Goal: Ask a question

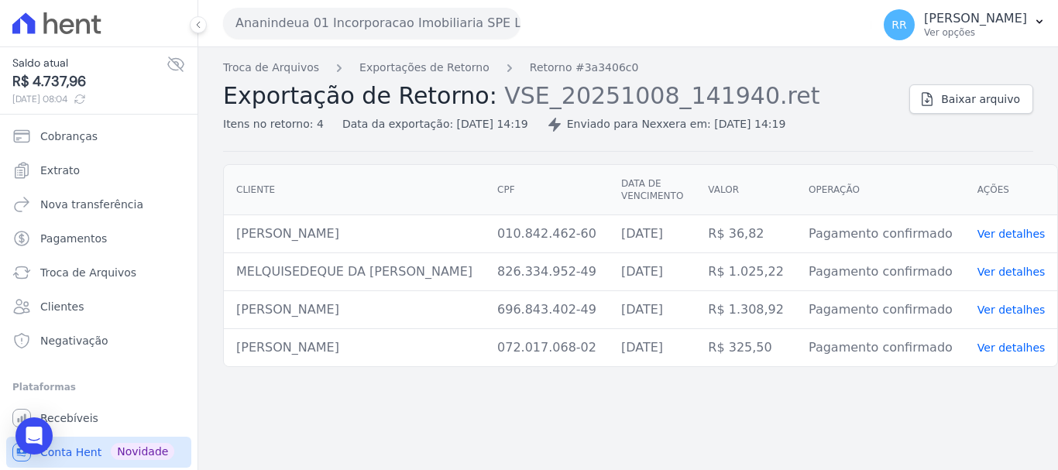
scroll to position [32, 0]
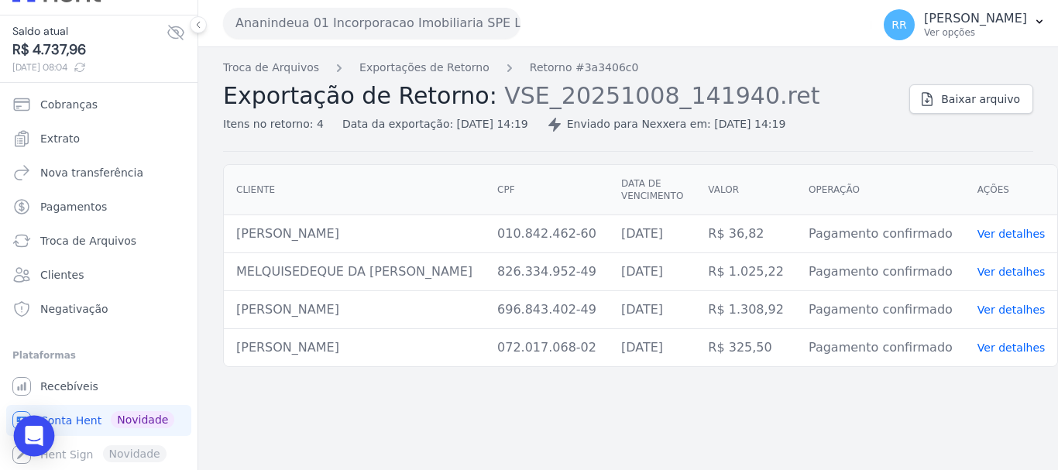
click at [38, 430] on icon "Open Intercom Messenger" at bounding box center [34, 436] width 18 height 20
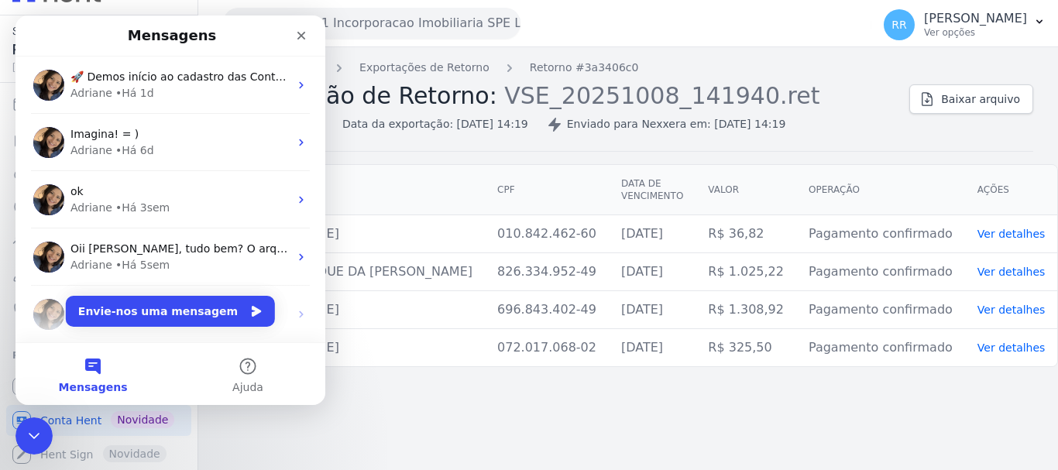
scroll to position [0, 0]
click at [182, 311] on button "Envie-nos uma mensagem" at bounding box center [170, 311] width 209 height 31
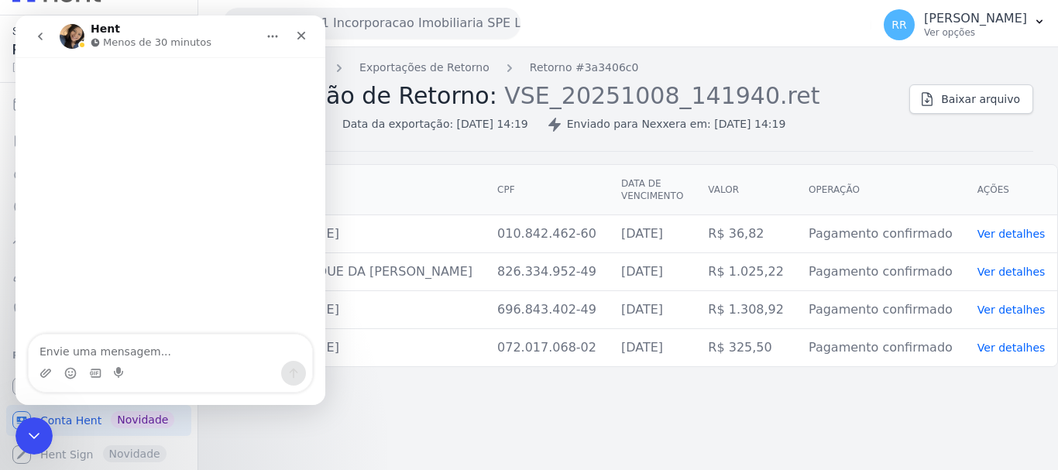
click at [77, 348] on textarea "Envie uma mensagem..." at bounding box center [170, 348] width 283 height 26
type textarea "Boa tarde"
type textarea "Vcs"
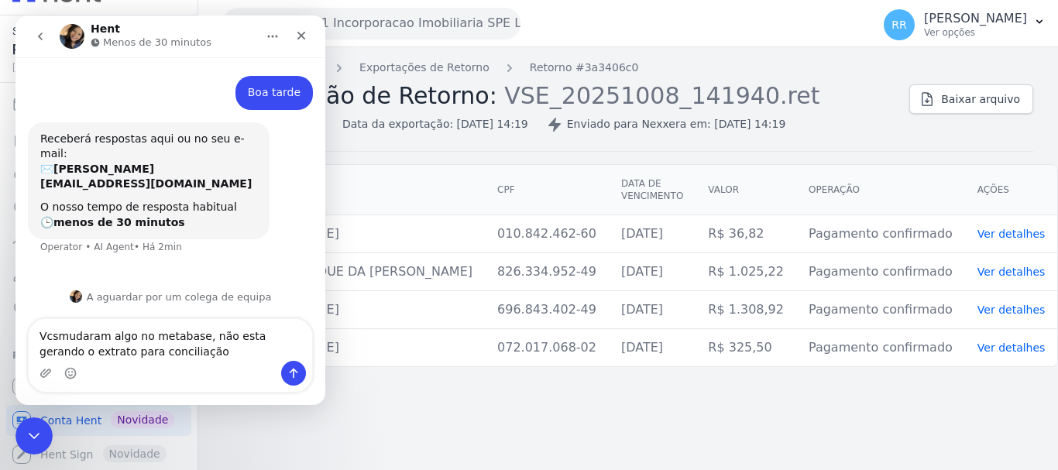
type textarea "Vcsmudaram algo no metabase, não esta gerando o extrato para conciliação"
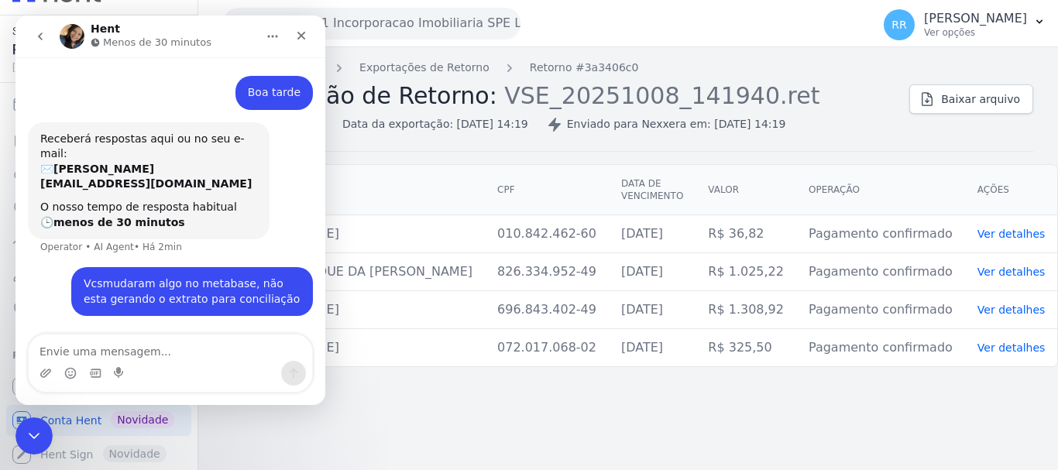
scroll to position [12, 0]
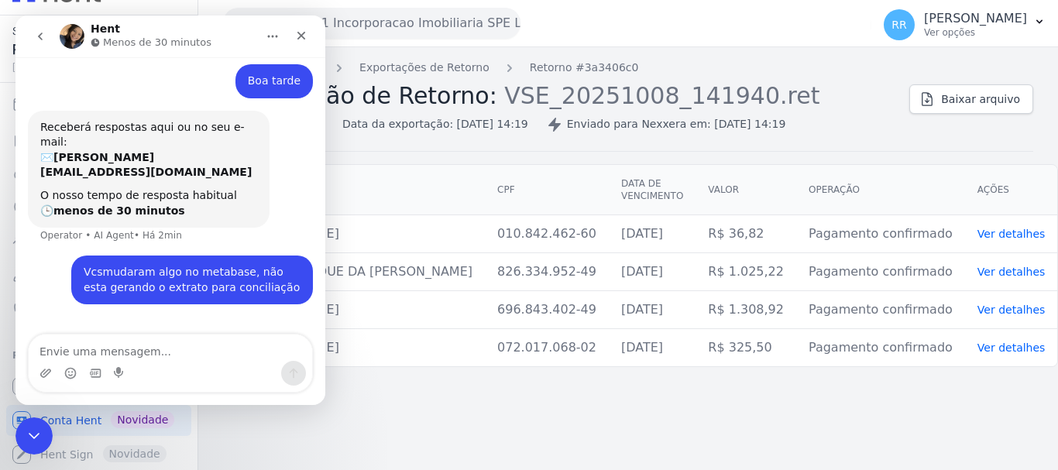
click at [86, 265] on div "Vcsmudaram algo no metabase, não esta gerando o extrato para conciliação" at bounding box center [192, 280] width 217 height 30
drag, startPoint x: 90, startPoint y: 242, endPoint x: 77, endPoint y: 242, distance: 13.2
click at [84, 265] on div "Vcsmudaram algo no metabase, não esta gerando o extrato para conciliação" at bounding box center [192, 280] width 217 height 30
click at [96, 265] on div "Vcsmudaram algo no metabase, não esta gerando o extrato para conciliação" at bounding box center [192, 280] width 217 height 30
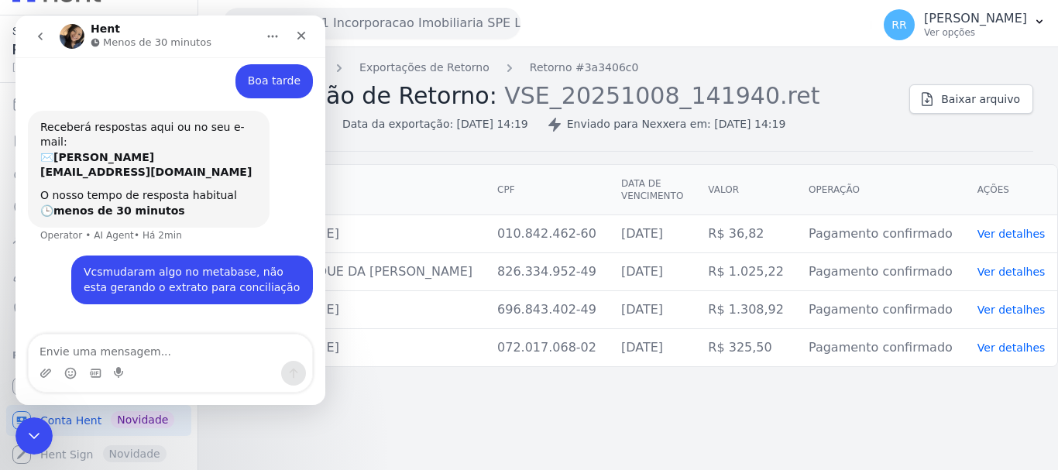
click at [100, 265] on div "Vcsmudaram algo no metabase, não esta gerando o extrato para conciliação" at bounding box center [192, 280] width 217 height 30
drag, startPoint x: 76, startPoint y: 241, endPoint x: 148, endPoint y: 241, distance: 72.0
click at [148, 265] on div "Vcsmudaram algo no metabase, não esta gerando o extrato para conciliação" at bounding box center [192, 280] width 217 height 30
drag, startPoint x: 171, startPoint y: 241, endPoint x: 41, endPoint y: 251, distance: 130.5
click at [41, 256] on div "Vcsmudaram algo no metabase, não esta gerando o extrato para conciliação [PERSO…" at bounding box center [170, 289] width 285 height 67
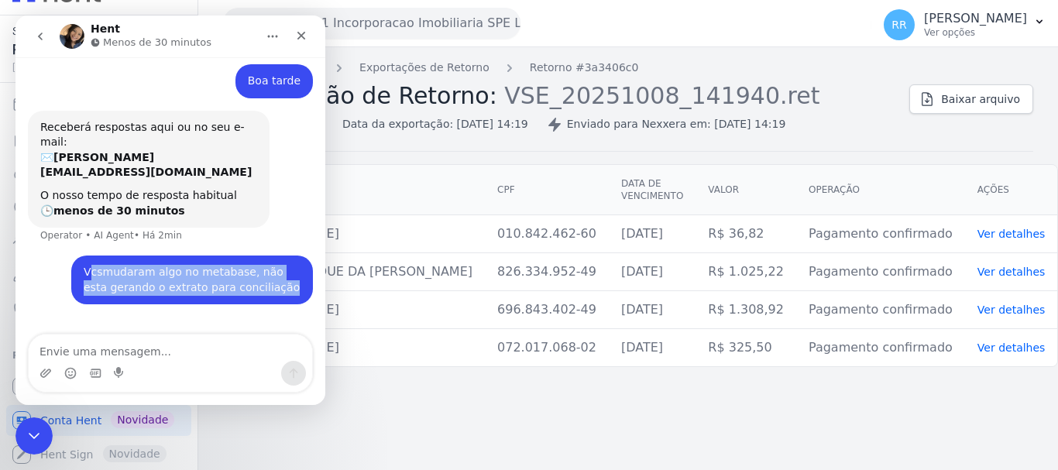
drag, startPoint x: 81, startPoint y: 242, endPoint x: 277, endPoint y: 267, distance: 198.4
click at [277, 267] on div "Vcsmudaram algo no metabase, não esta gerando o extrato para conciliação [PERSO…" at bounding box center [192, 280] width 242 height 49
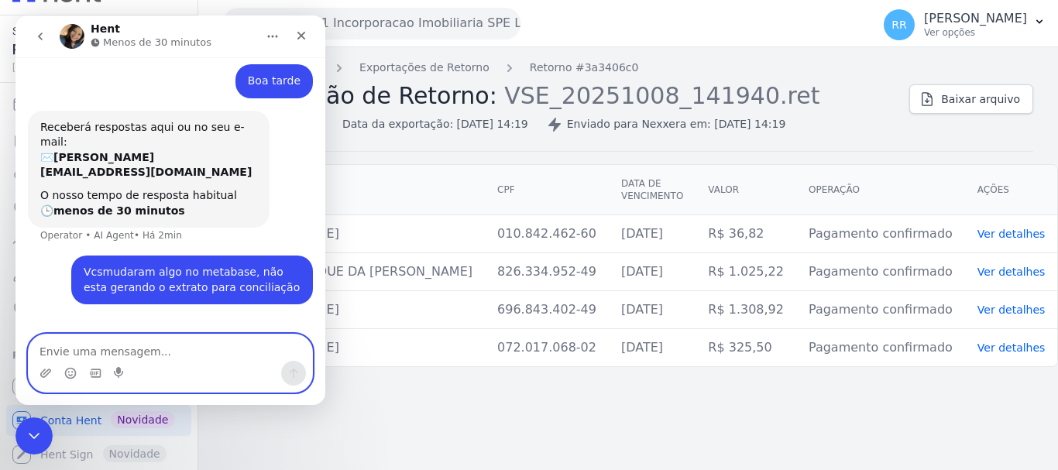
drag, startPoint x: 277, startPoint y: 267, endPoint x: 153, endPoint y: 343, distance: 146.0
click at [153, 343] on textarea "Envie uma mensagem..." at bounding box center [170, 348] width 283 height 26
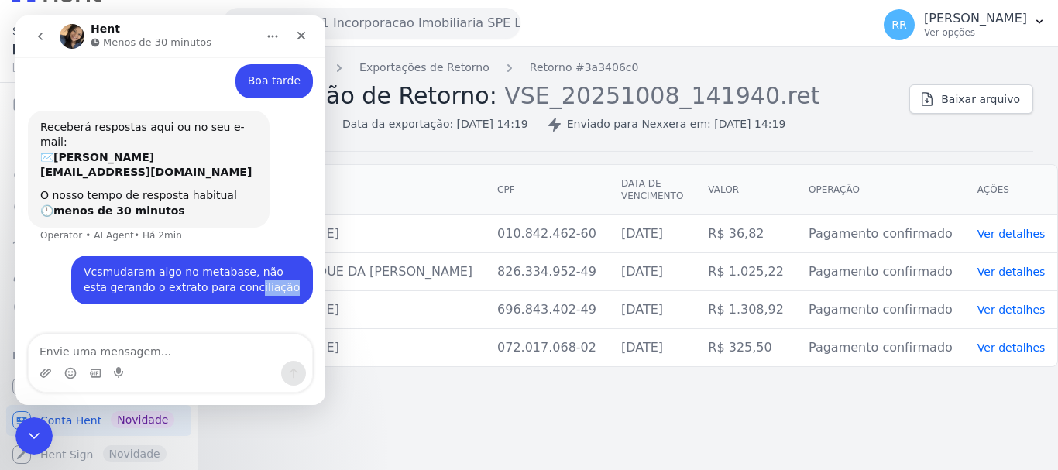
drag, startPoint x: 213, startPoint y: 252, endPoint x: 230, endPoint y: 252, distance: 17.1
click at [240, 265] on div "Vcsmudaram algo no metabase, não esta gerando o extrato para conciliação" at bounding box center [192, 280] width 217 height 30
click at [176, 265] on div "Vcsmudaram algo no metabase, não esta gerando o extrato para conciliação" at bounding box center [192, 280] width 217 height 30
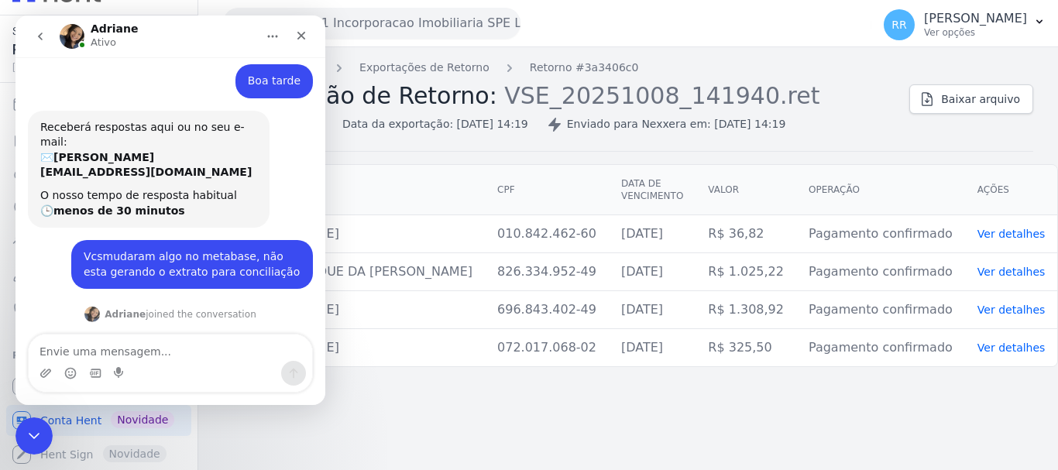
scroll to position [88, 0]
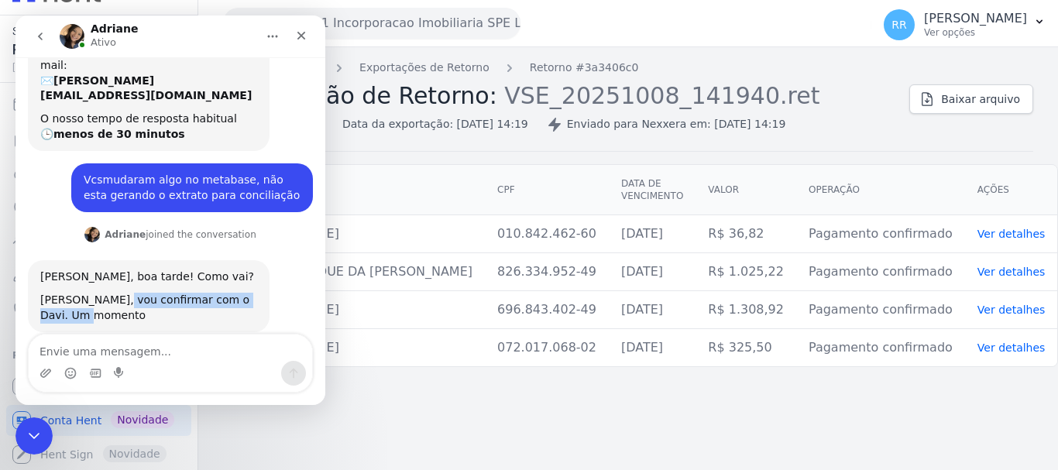
drag, startPoint x: 108, startPoint y: 277, endPoint x: 180, endPoint y: 278, distance: 72.0
click at [180, 293] on div "[PERSON_NAME], vou confirmar com o Davi. Um momento" at bounding box center [148, 308] width 217 height 30
click at [183, 293] on div "[PERSON_NAME], vou confirmar com o Davi. Um momento" at bounding box center [148, 308] width 217 height 30
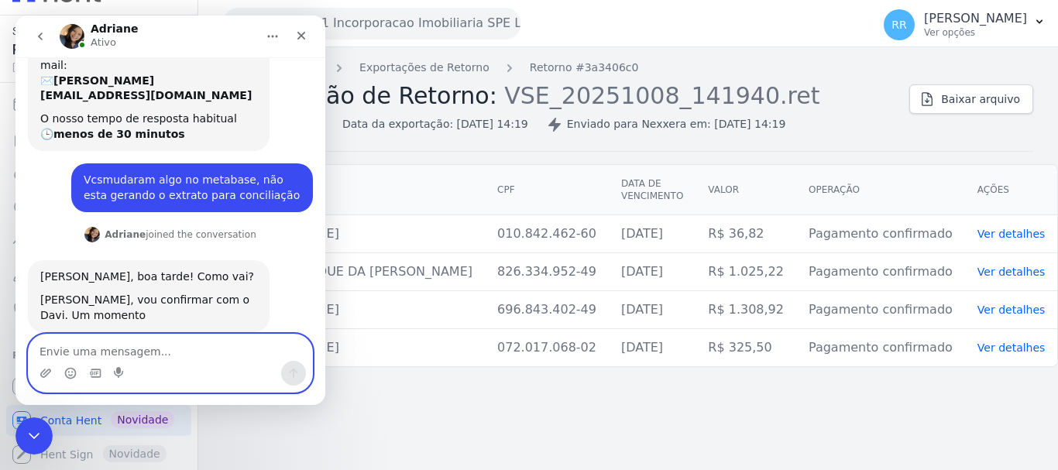
click at [126, 348] on textarea "Envie uma mensagem..." at bounding box center [170, 348] width 283 height 26
click at [142, 347] on textarea "Envie uma mensagem..." at bounding box center [170, 348] width 283 height 26
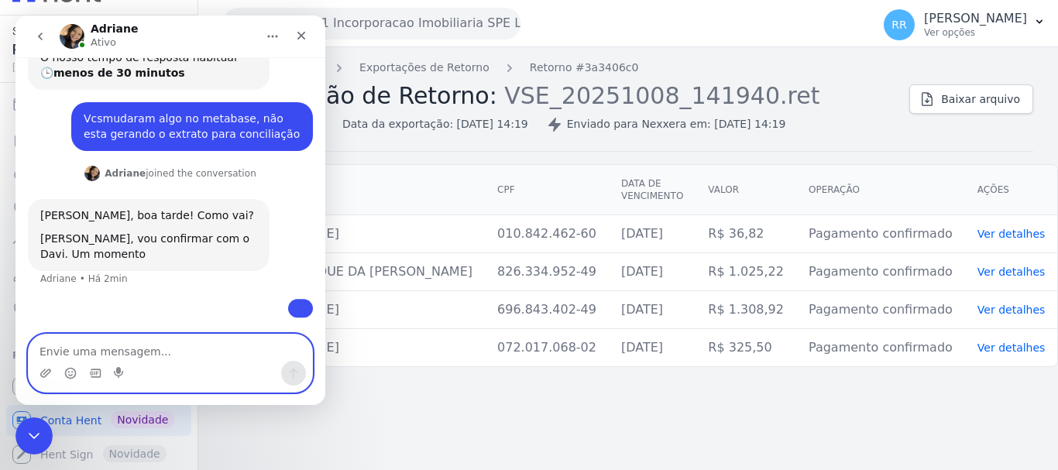
scroll to position [196, 0]
click at [105, 351] on textarea "Envie uma mensagem..." at bounding box center [170, 348] width 283 height 26
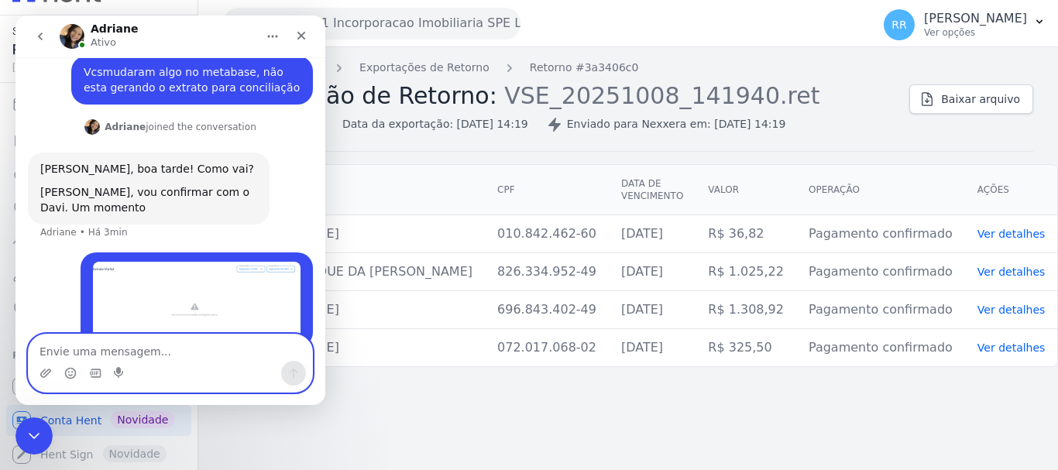
click at [674, 436] on div "Troca de Arquivos Exportações de Retorno Retorno #3a3406c0 Exportação de Retorn…" at bounding box center [628, 258] width 860 height 423
click at [580, 438] on div "Troca de Arquivos Exportações de Retorno Retorno #3a3406c0 Exportação de Retorn…" at bounding box center [628, 258] width 860 height 423
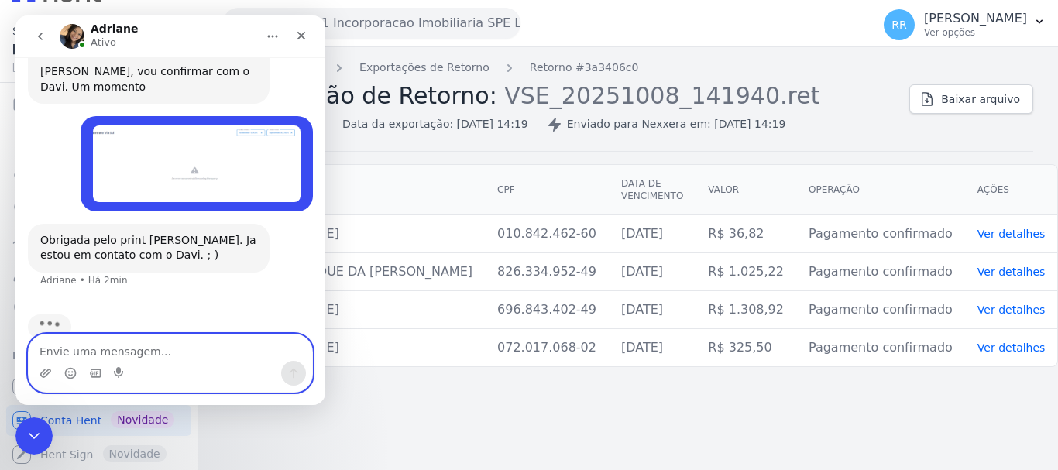
scroll to position [257, 0]
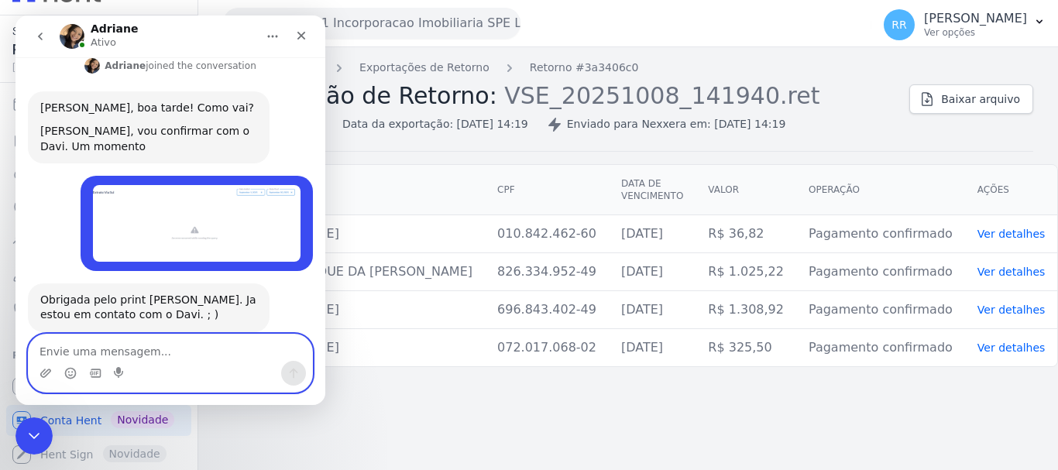
click at [688, 401] on div "Troca de Arquivos Exportações de Retorno Retorno #3a3406c0 Exportação de Retorn…" at bounding box center [628, 258] width 860 height 423
click at [709, 436] on div "Troca de Arquivos Exportações de Retorno Retorno #3a3406c0 Exportação de Retorn…" at bounding box center [628, 258] width 860 height 423
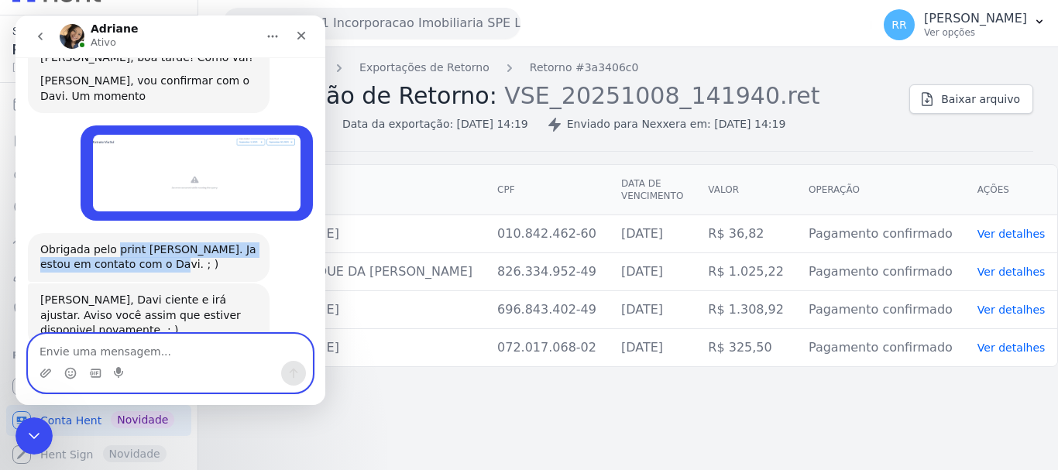
drag, startPoint x: 115, startPoint y: 219, endPoint x: 212, endPoint y: 240, distance: 99.8
click at [212, 242] on div "Obrigada pelo print [PERSON_NAME]. Ja estou em contato com o Davi. ; )" at bounding box center [148, 257] width 217 height 30
click at [222, 242] on div "Obrigada pelo print [PERSON_NAME]. Ja estou em contato com o Davi. ; )" at bounding box center [148, 257] width 217 height 30
click at [128, 345] on textarea "Envie uma mensagem..." at bounding box center [170, 348] width 283 height 26
click at [129, 341] on textarea "Envie uma mensagem..." at bounding box center [170, 348] width 283 height 26
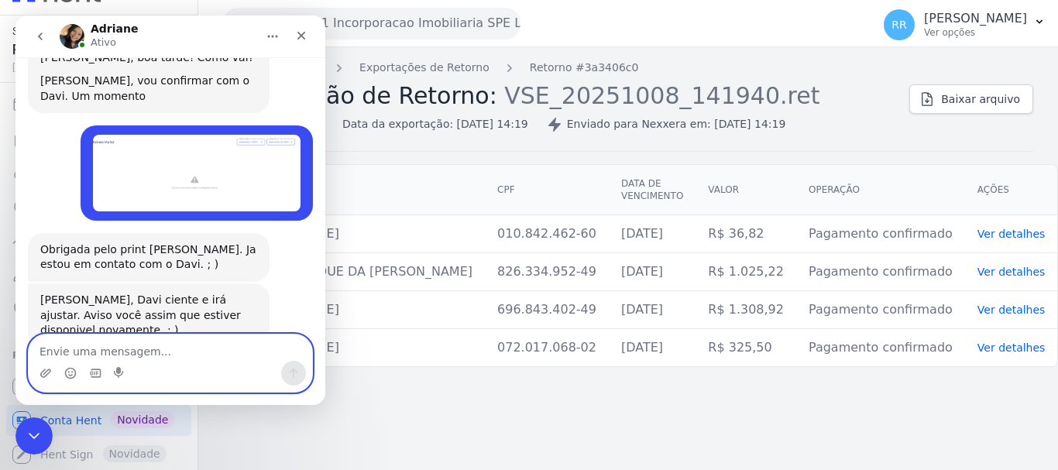
click at [166, 349] on textarea "Envie uma mensagem..." at bounding box center [170, 348] width 283 height 26
type textarea "Ok, fico no aguardo"
